Goal: Navigation & Orientation: Find specific page/section

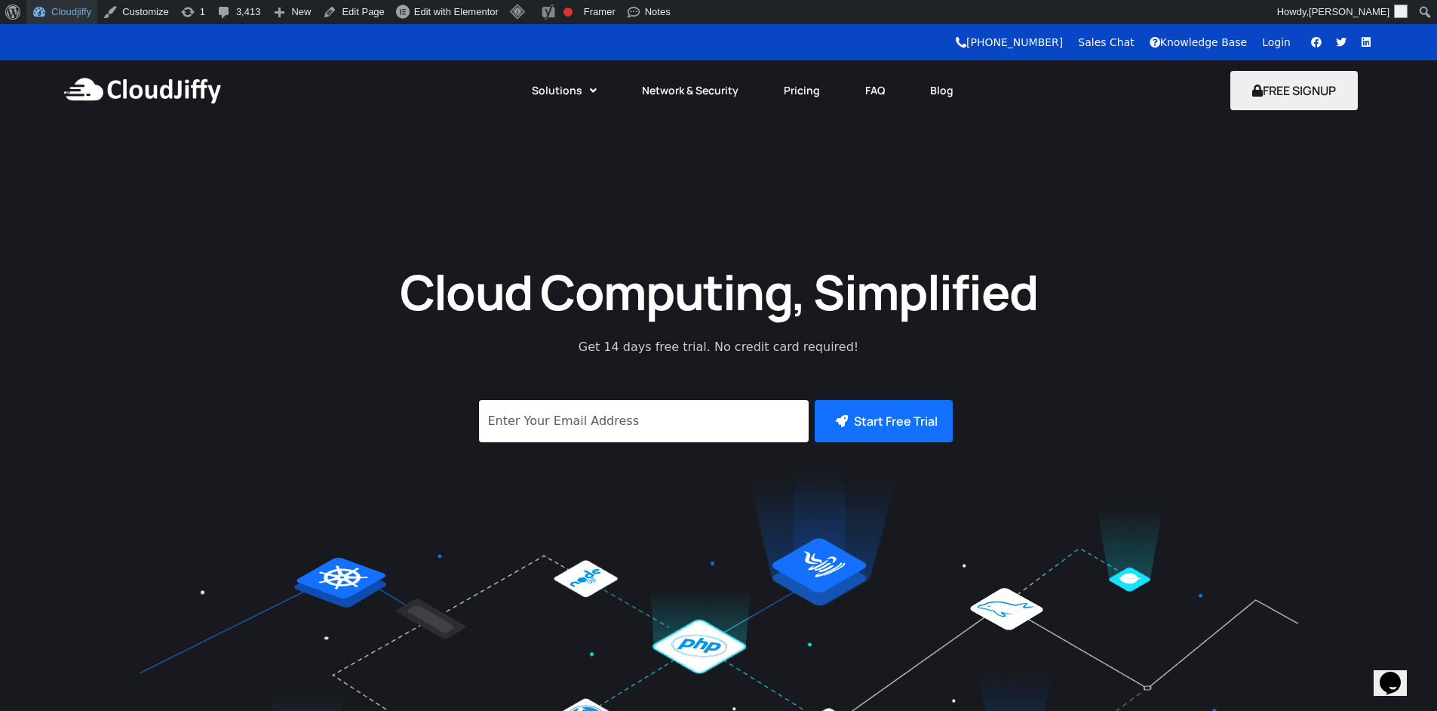
click at [55, 14] on link "Cloudjiffy" at bounding box center [61, 12] width 71 height 24
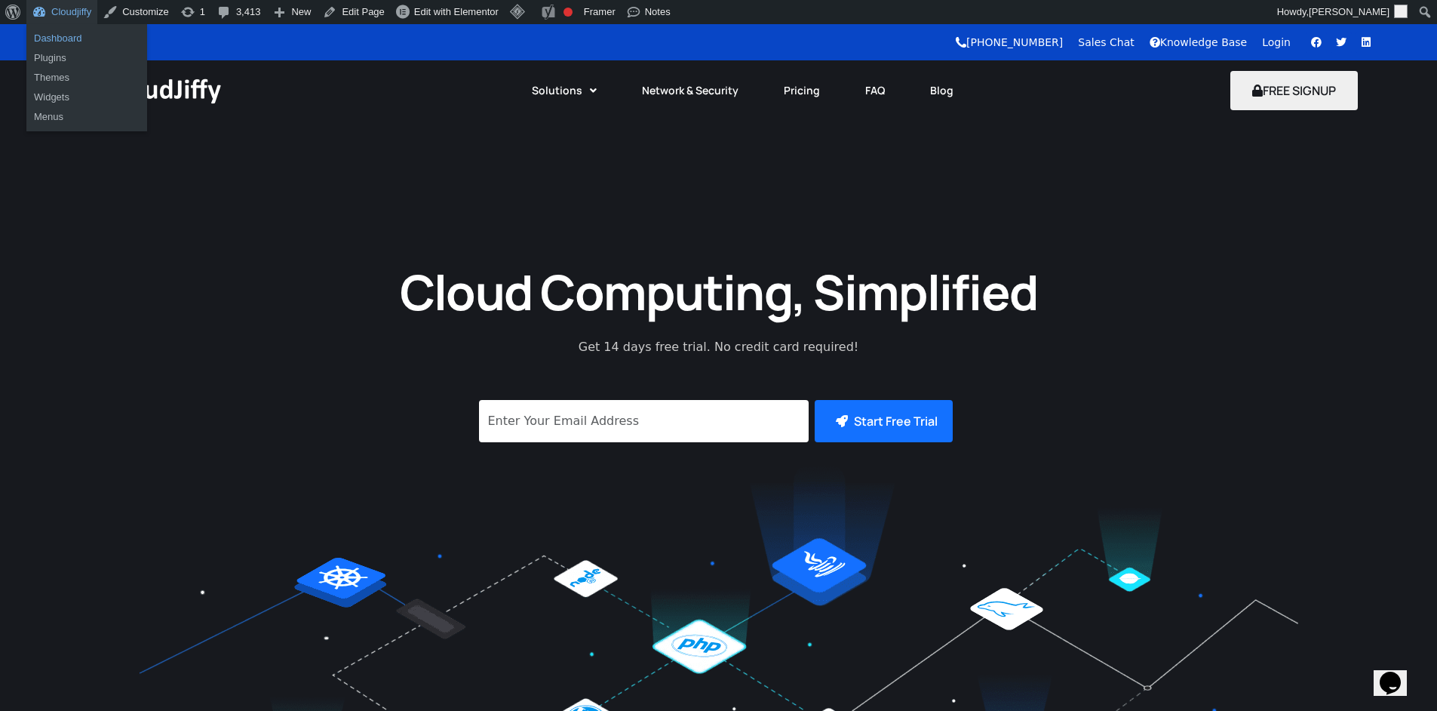
click at [63, 38] on link "Dashboard" at bounding box center [86, 39] width 121 height 20
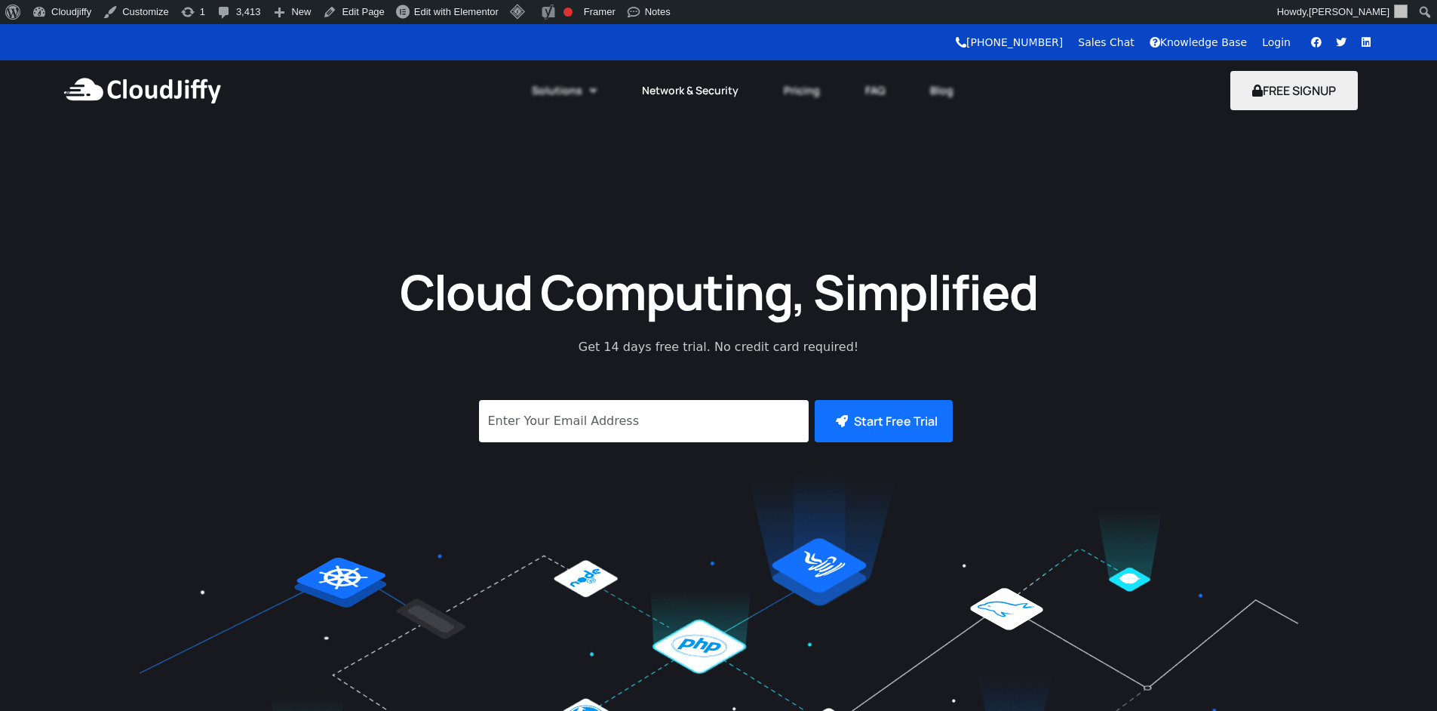
click at [670, 91] on link "Network & Security" at bounding box center [690, 90] width 142 height 33
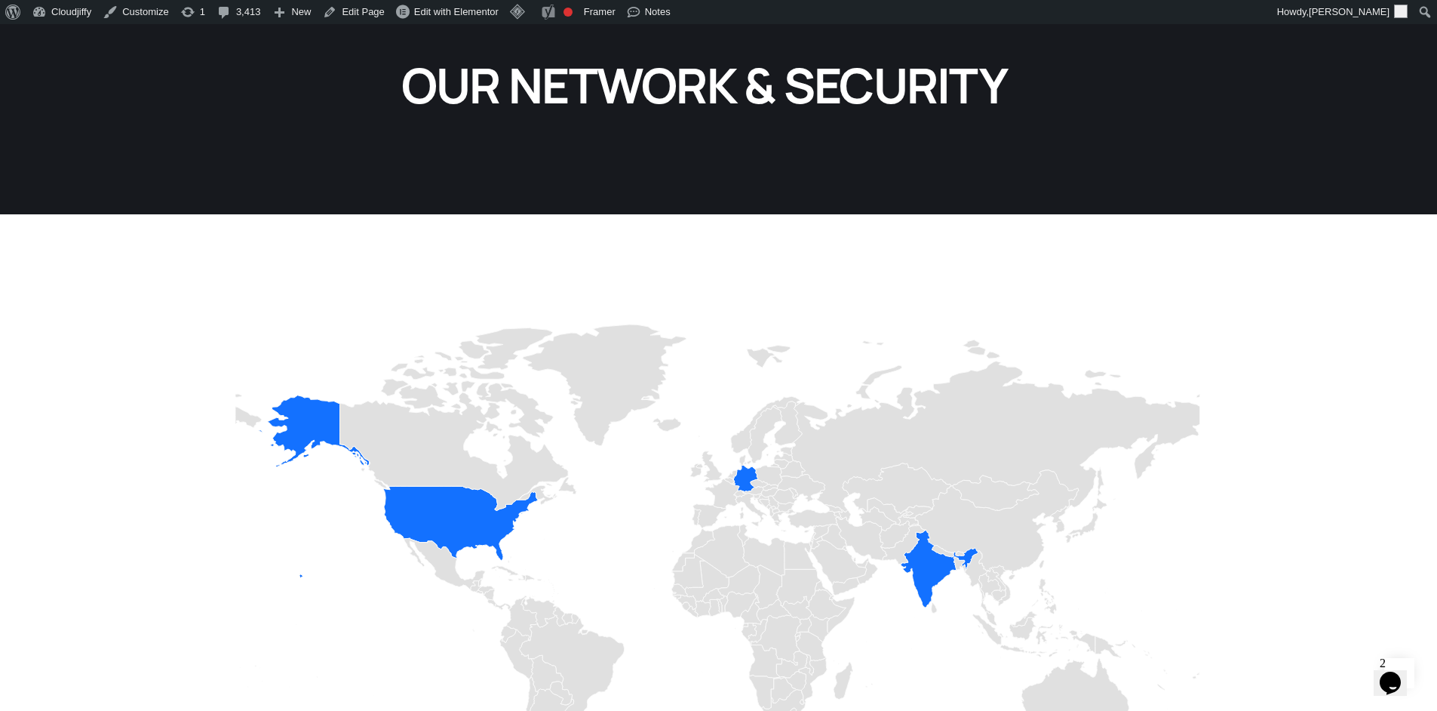
scroll to position [453, 0]
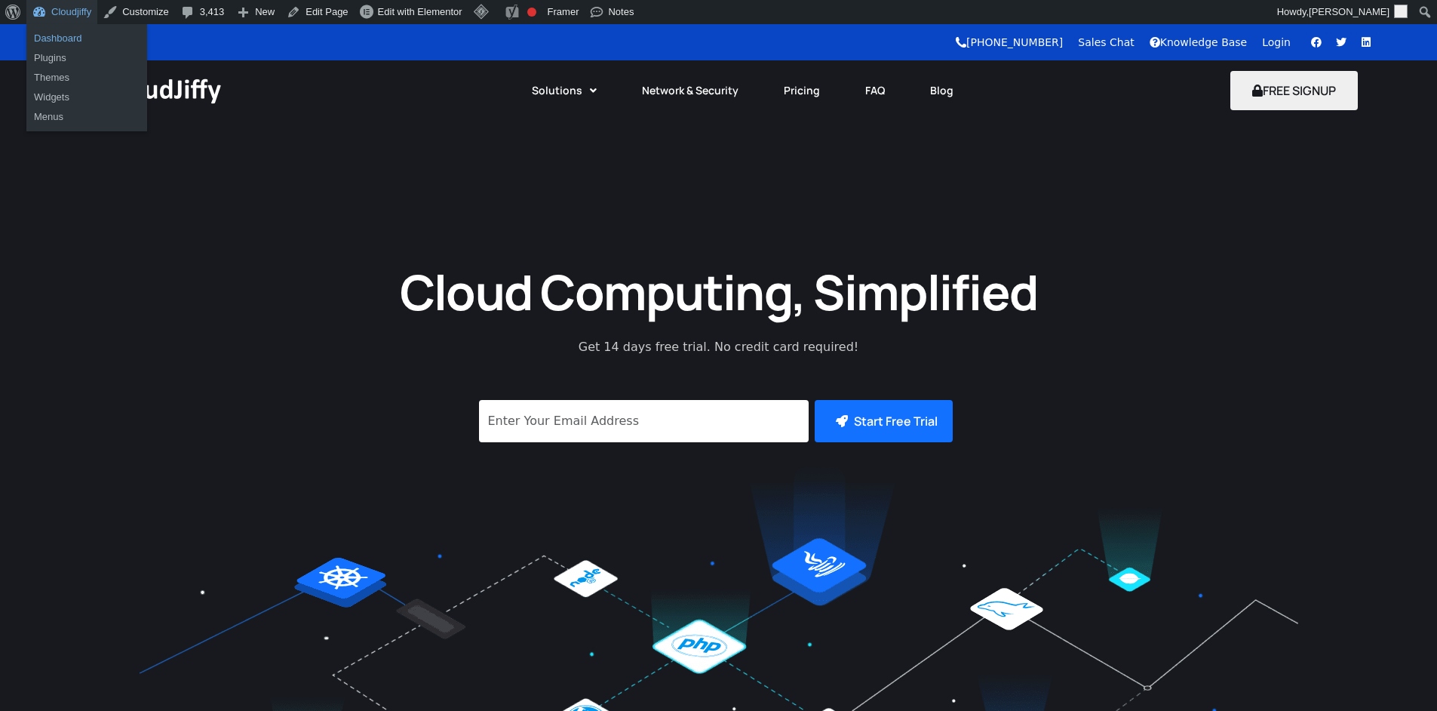
click at [70, 40] on link "Dashboard" at bounding box center [86, 39] width 121 height 20
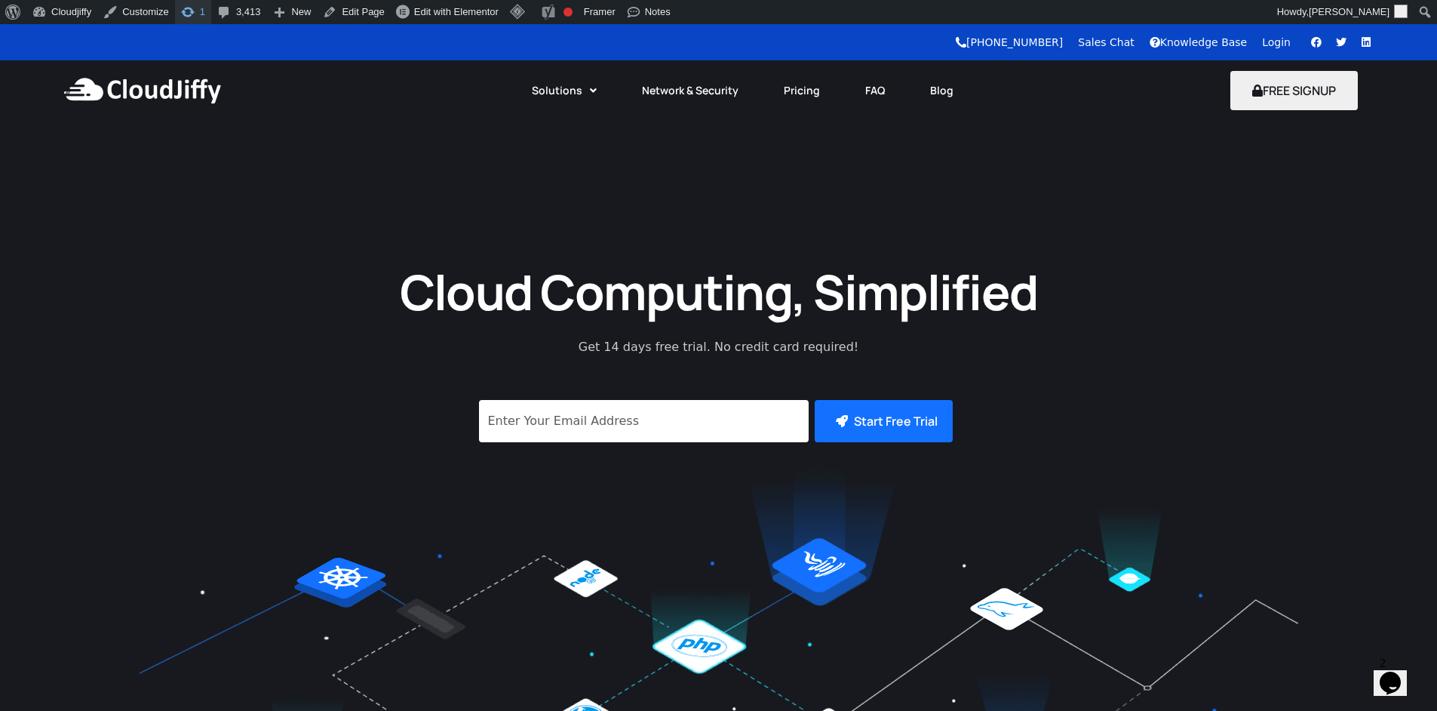
click at [193, 17] on span "Toolbar" at bounding box center [187, 10] width 15 height 21
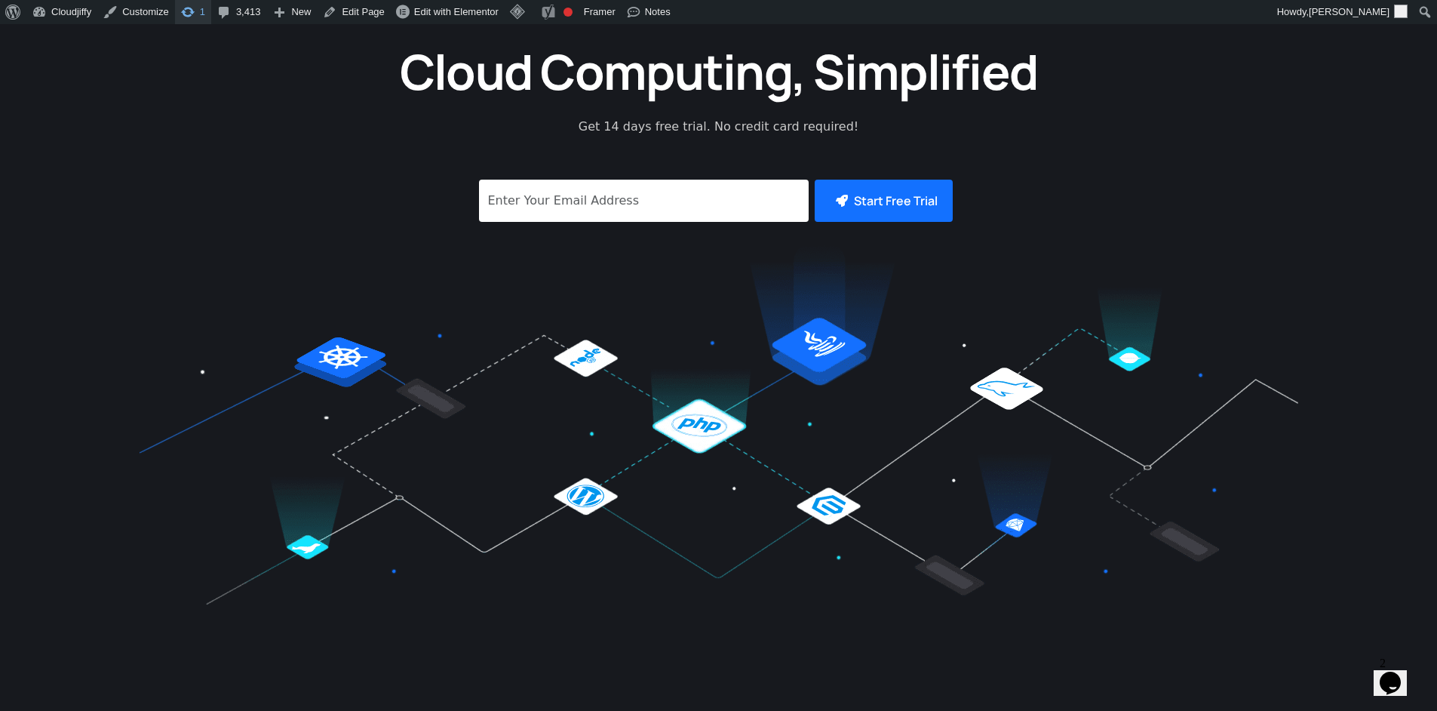
scroll to position [272, 0]
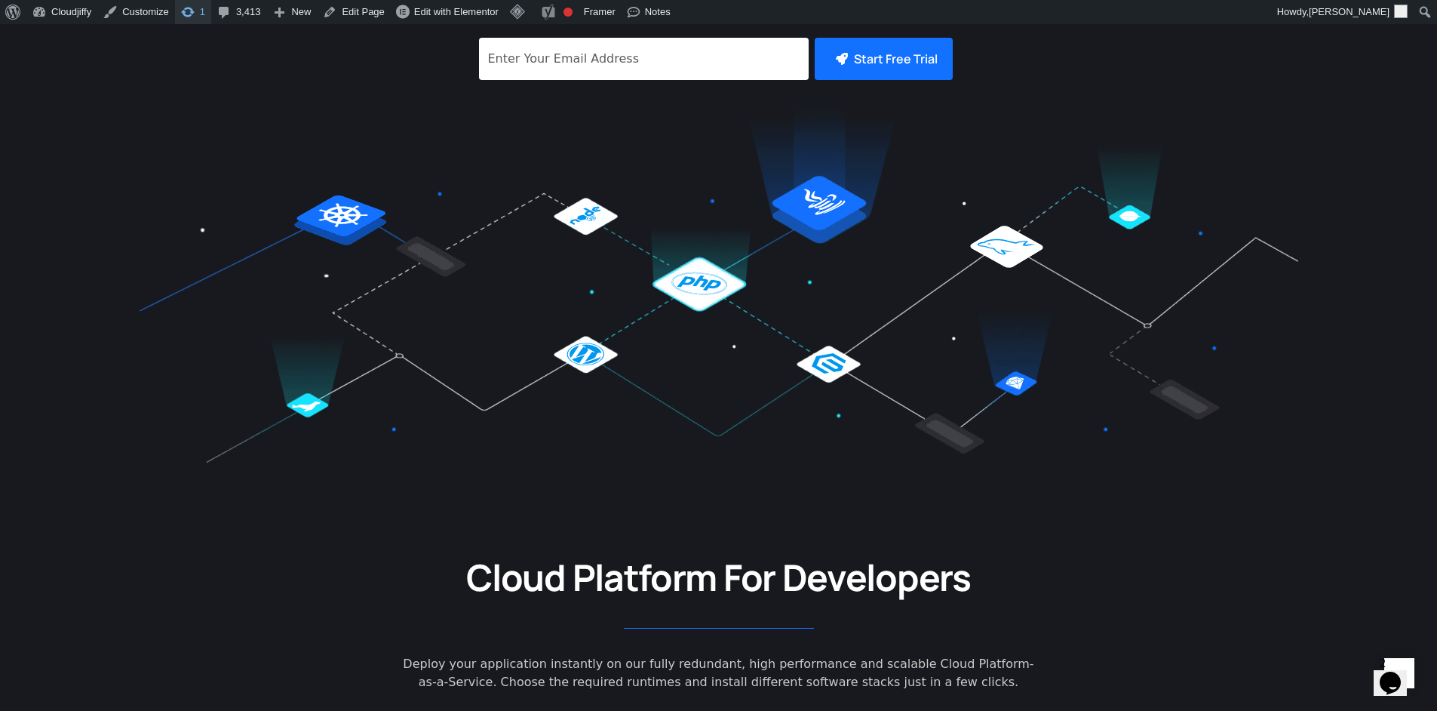
click at [195, 11] on span "Toolbar" at bounding box center [187, 10] width 15 height 21
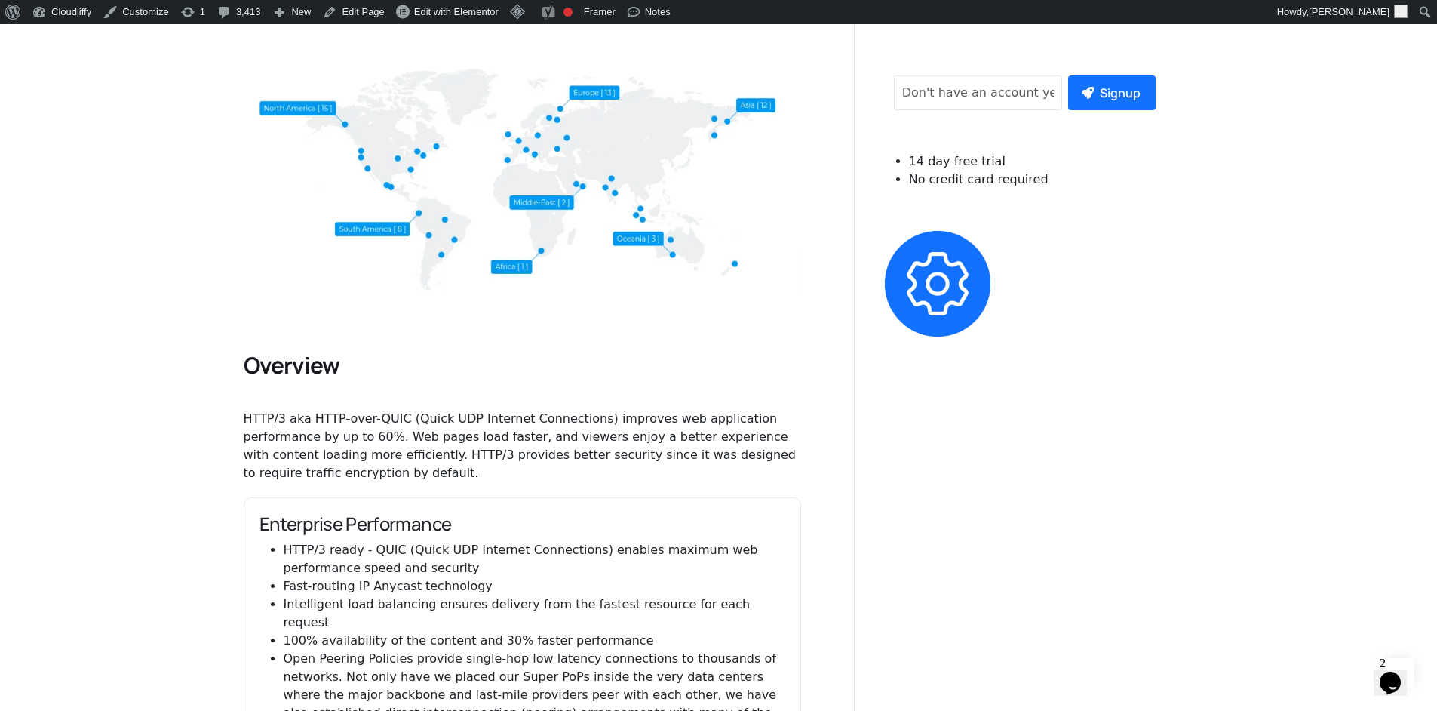
scroll to position [1086, 0]
